Goal: Use online tool/utility: Use online tool/utility

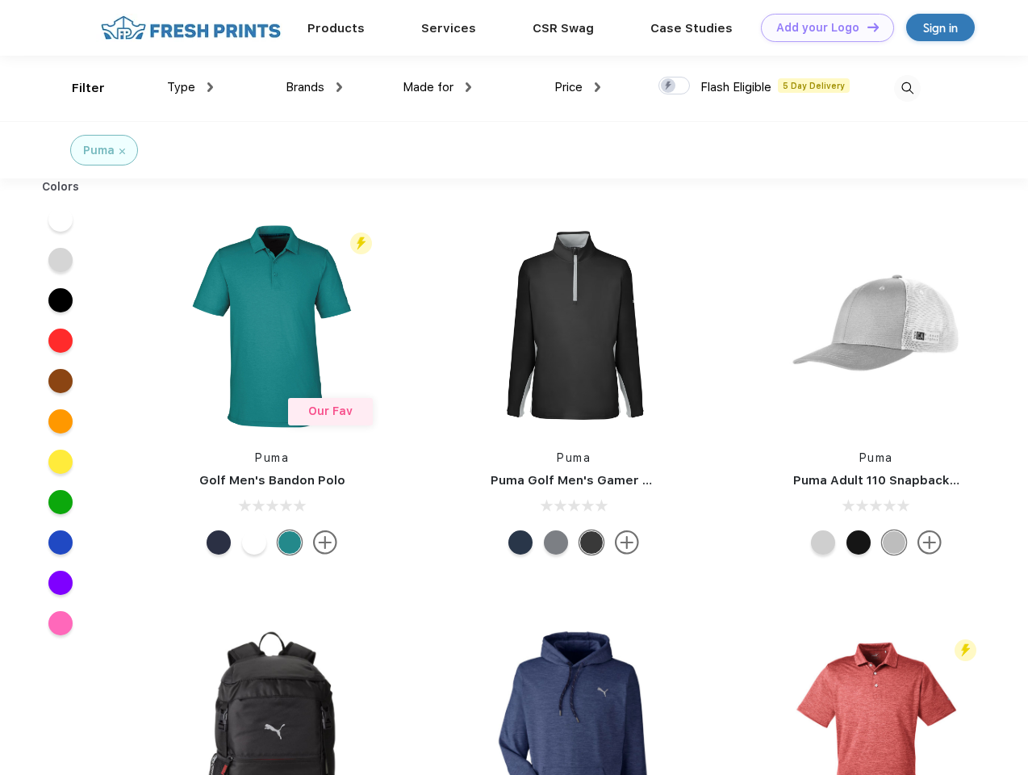
click at [821, 27] on link "Add your Logo Design Tool" at bounding box center [827, 28] width 133 height 28
click at [0, 0] on div "Design Tool" at bounding box center [0, 0] width 0 height 0
click at [866, 27] on link "Add your Logo Design Tool" at bounding box center [827, 28] width 133 height 28
click at [77, 88] on div "Filter" at bounding box center [88, 88] width 33 height 19
click at [190, 87] on span "Type" at bounding box center [181, 87] width 28 height 15
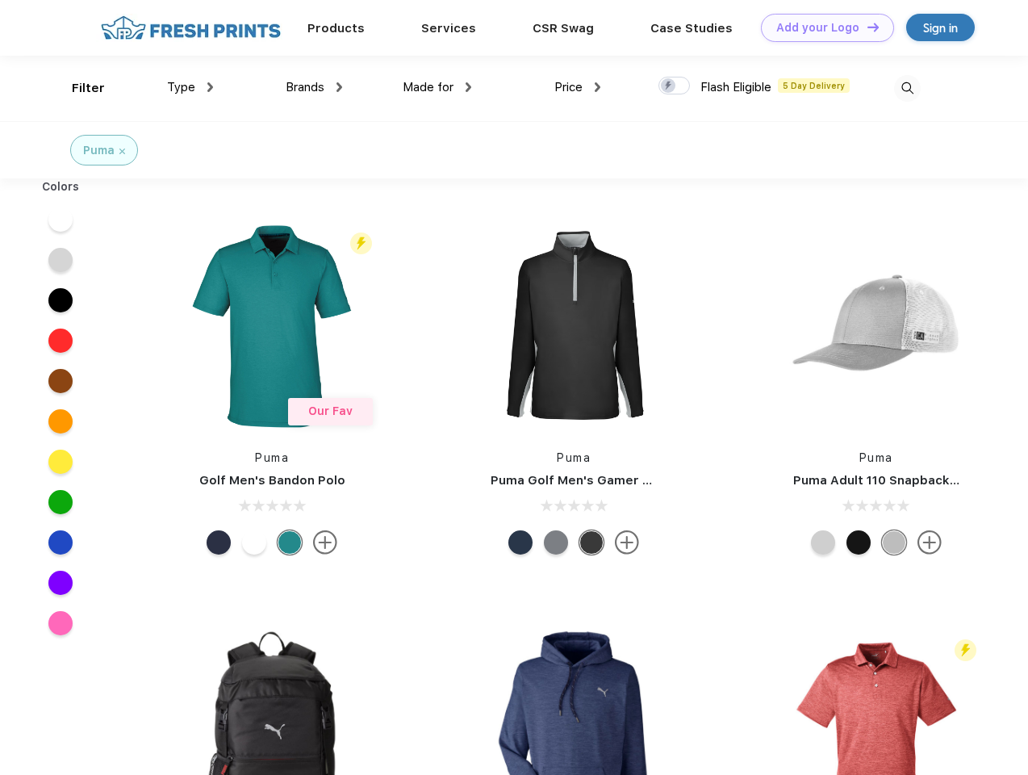
click at [314, 87] on span "Brands" at bounding box center [305, 87] width 39 height 15
click at [437, 87] on span "Made for" at bounding box center [428, 87] width 51 height 15
click at [578, 87] on span "Price" at bounding box center [568, 87] width 28 height 15
click at [675, 86] on div at bounding box center [673, 86] width 31 height 18
click at [669, 86] on input "checkbox" at bounding box center [663, 81] width 10 height 10
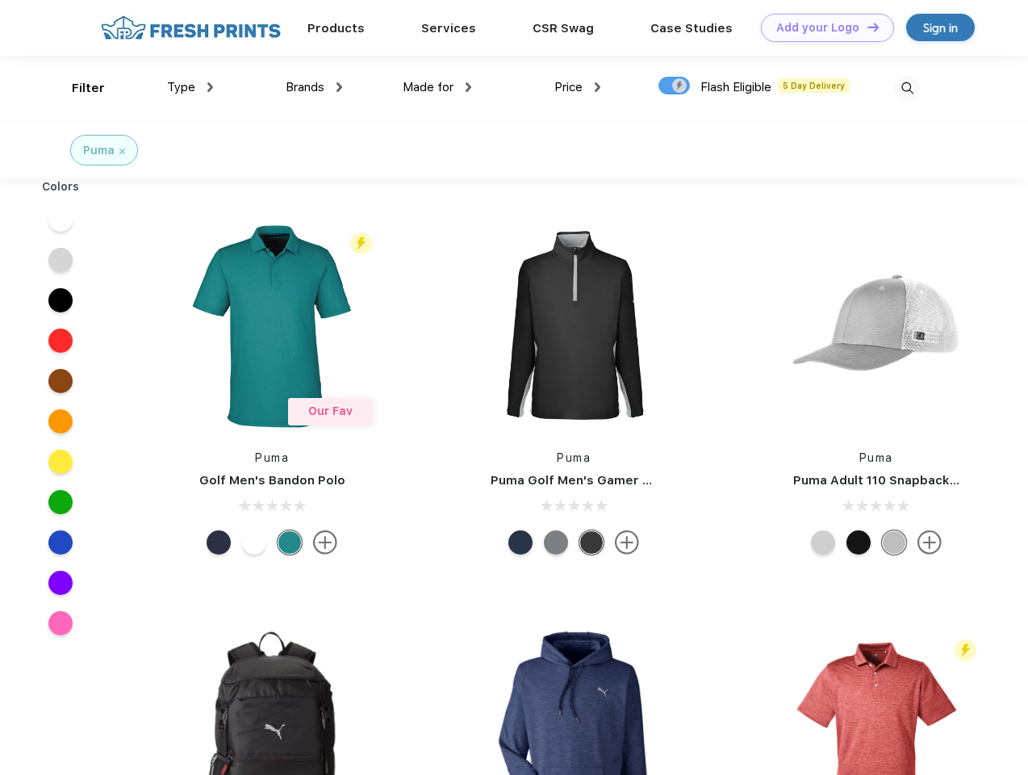
click at [907, 88] on img at bounding box center [907, 88] width 27 height 27
